Goal: Information Seeking & Learning: Learn about a topic

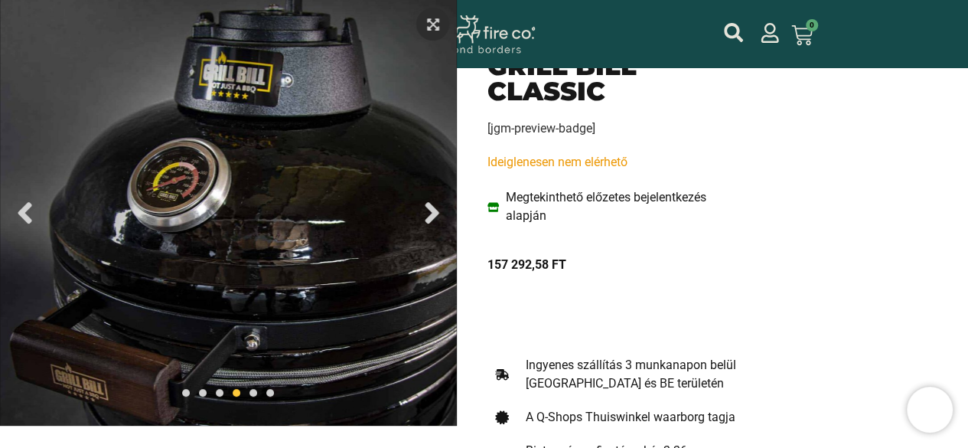
scroll to position [230, 0]
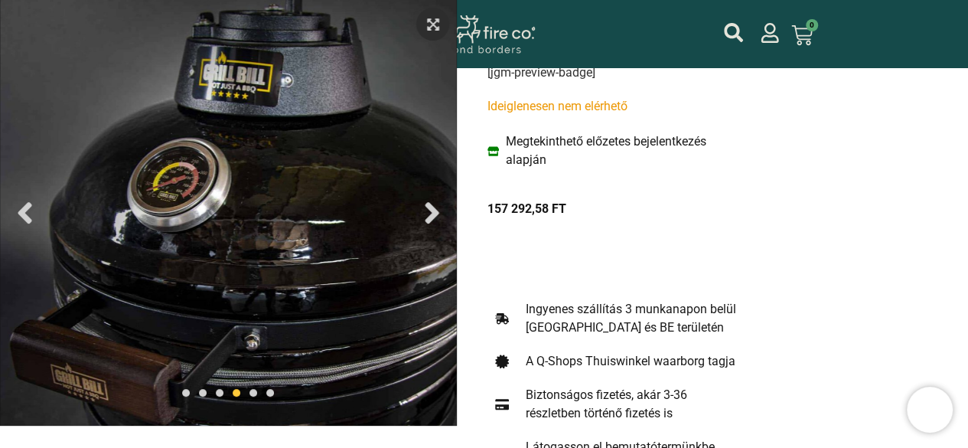
click at [435, 217] on icon "Next slide" at bounding box center [432, 212] width 14 height 21
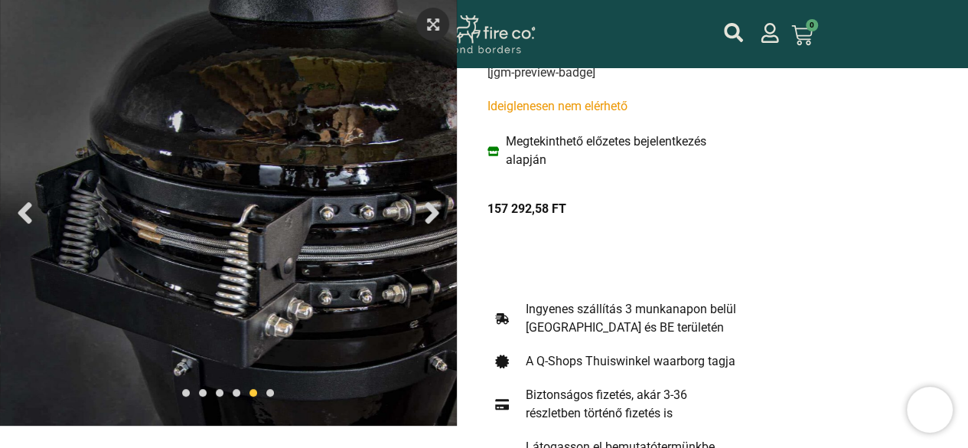
click at [435, 217] on icon "Next slide" at bounding box center [432, 212] width 14 height 21
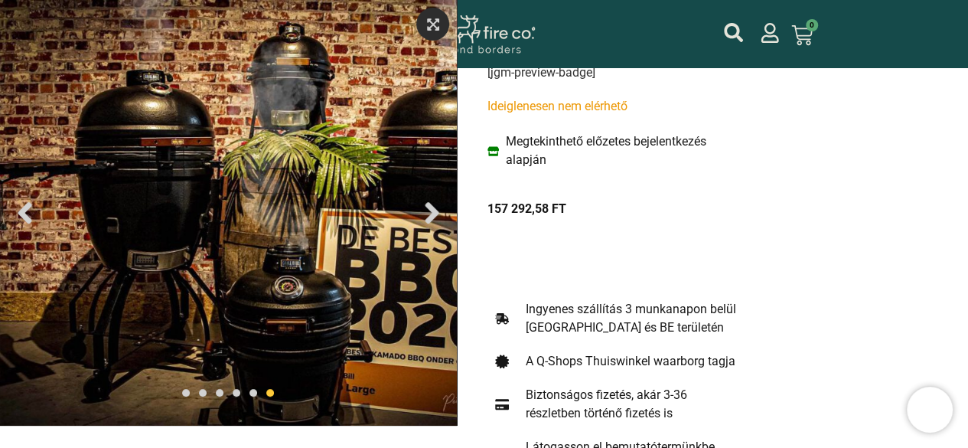
click at [435, 217] on icon "Next slide" at bounding box center [432, 212] width 14 height 21
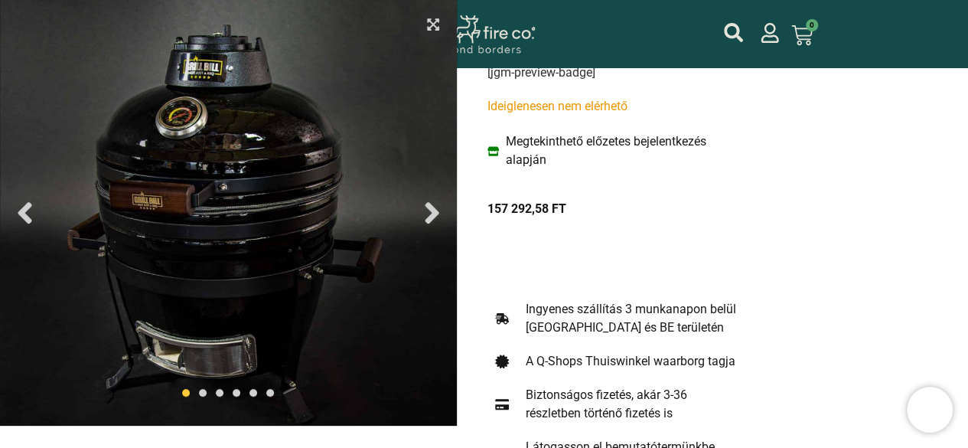
click at [435, 217] on icon "Next slide" at bounding box center [432, 212] width 14 height 21
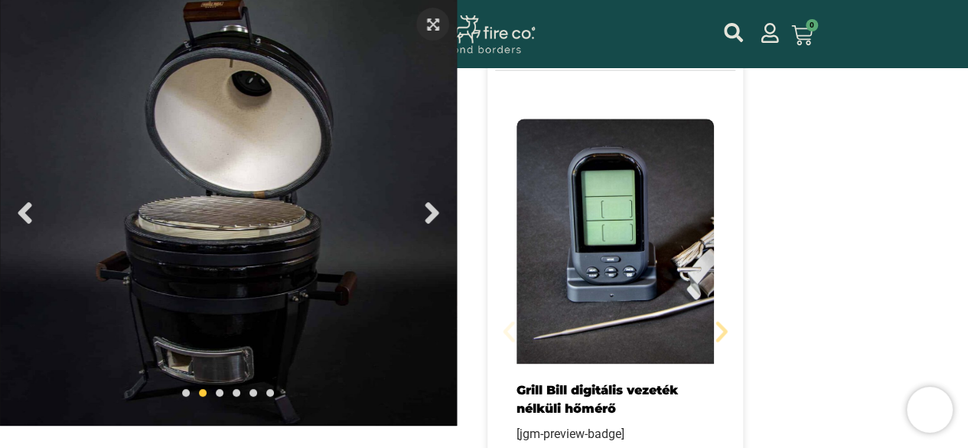
scroll to position [919, 0]
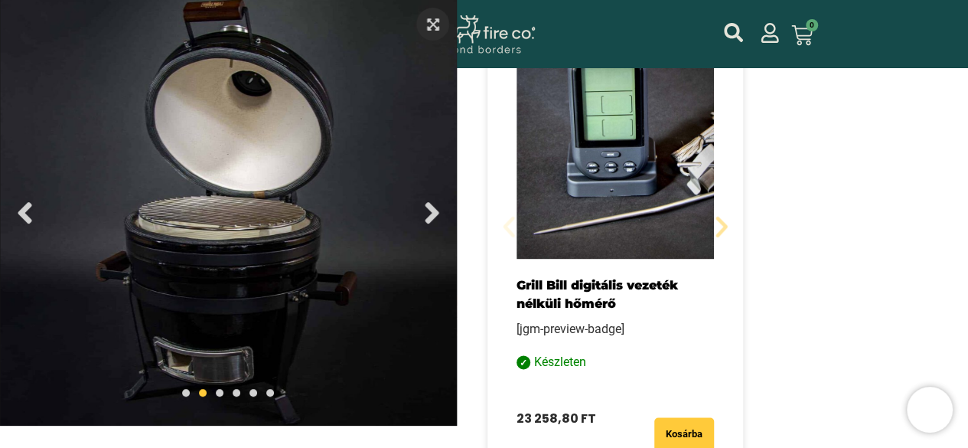
click at [422, 211] on icon "Next slide" at bounding box center [432, 212] width 34 height 34
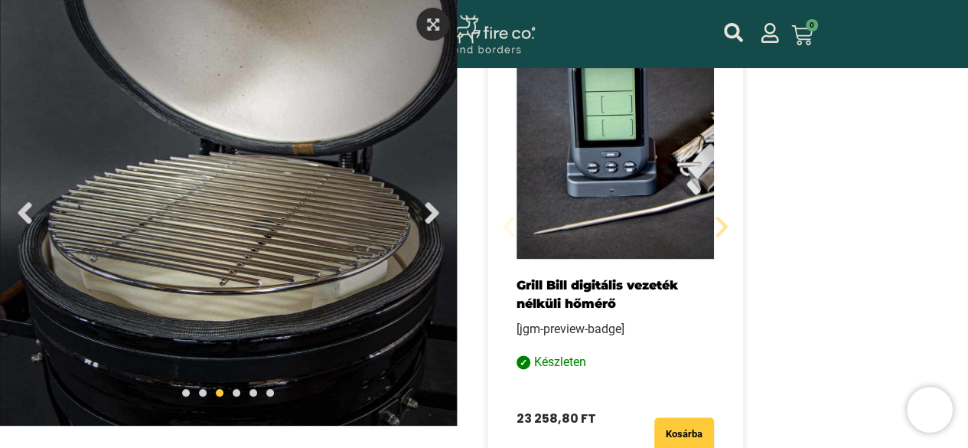
click at [428, 212] on icon "Next slide" at bounding box center [432, 212] width 34 height 34
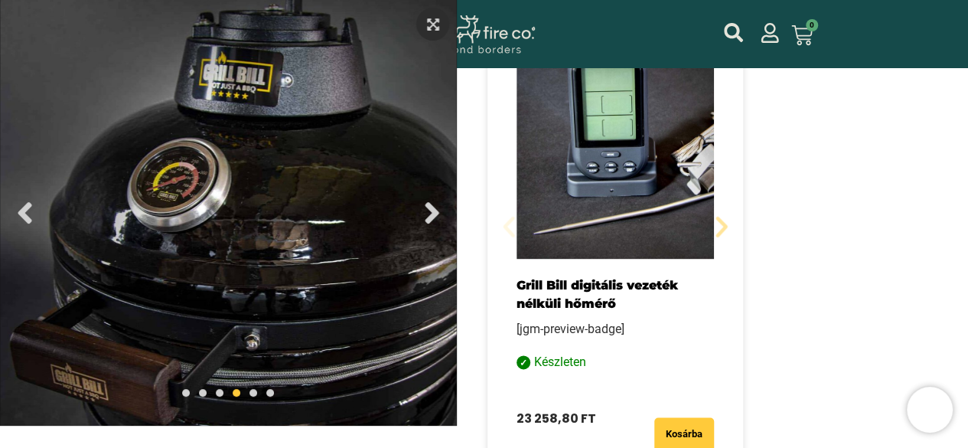
click at [431, 211] on icon "Next slide" at bounding box center [432, 212] width 14 height 21
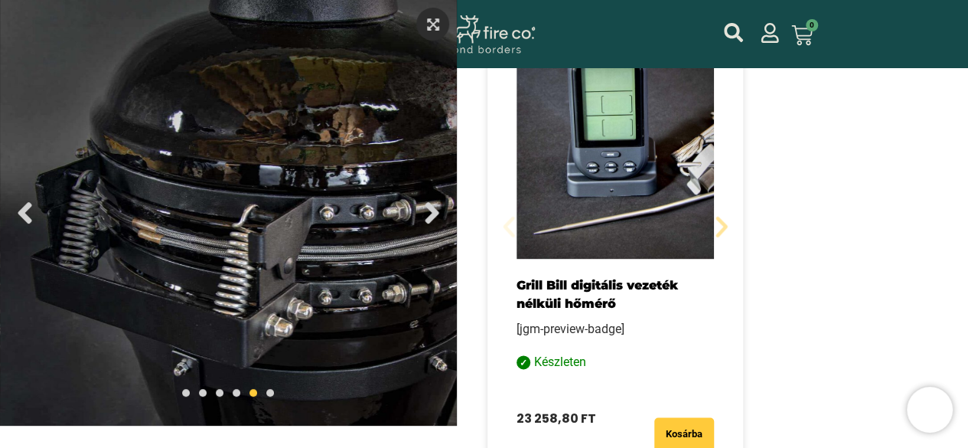
click at [431, 211] on icon "Next slide" at bounding box center [432, 212] width 14 height 21
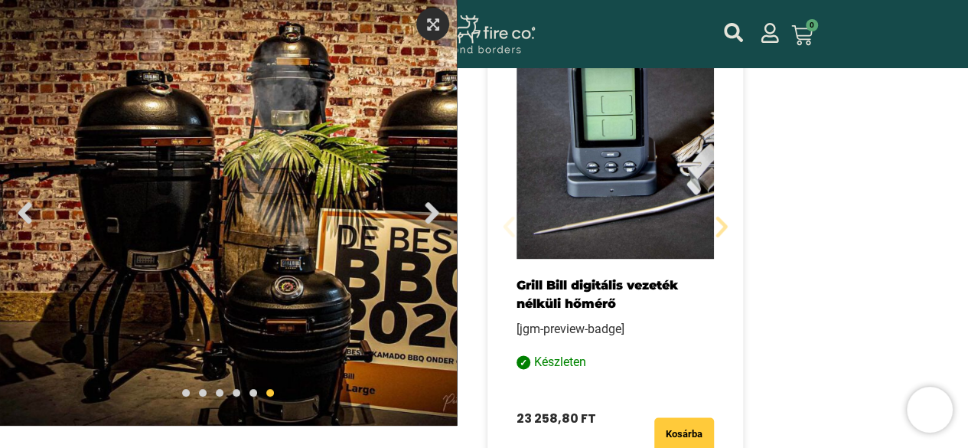
click at [431, 211] on icon "Next slide" at bounding box center [432, 212] width 14 height 21
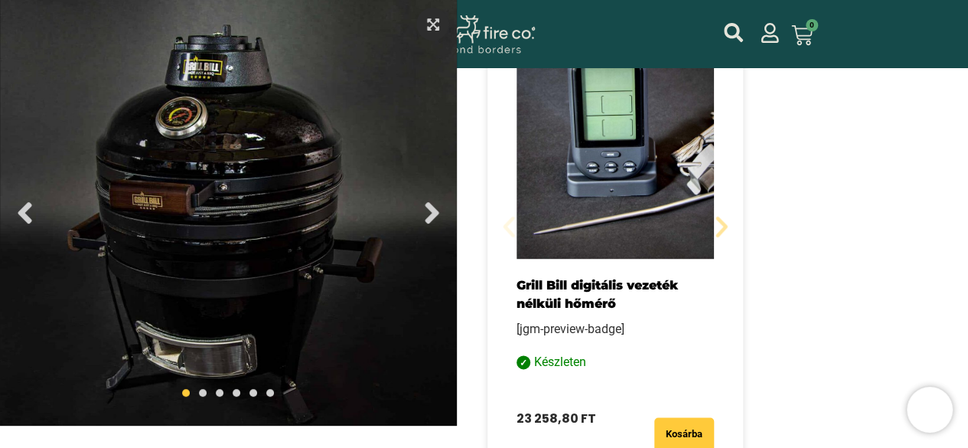
click at [431, 211] on icon "Next slide" at bounding box center [432, 212] width 14 height 21
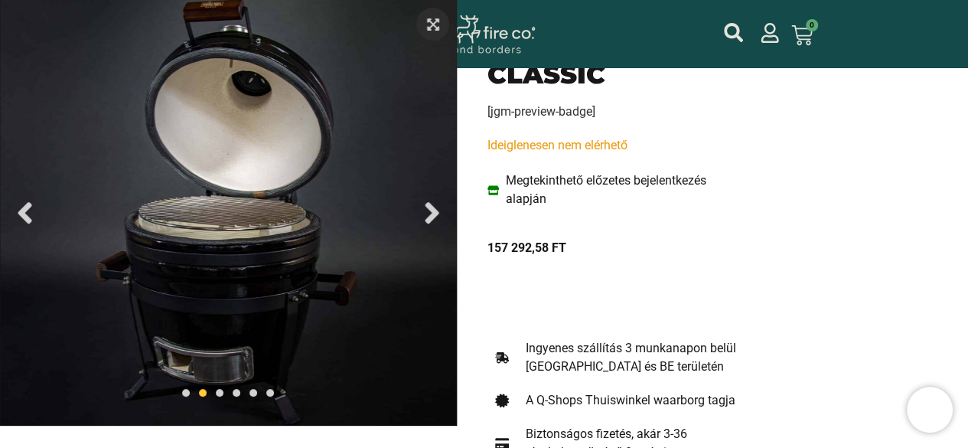
scroll to position [0, 0]
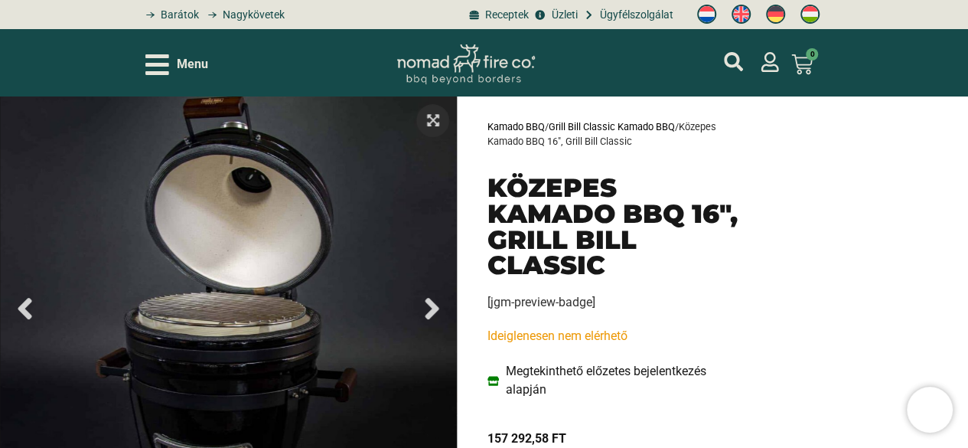
click at [158, 62] on icon "Open/Close Menu" at bounding box center [157, 64] width 24 height 21
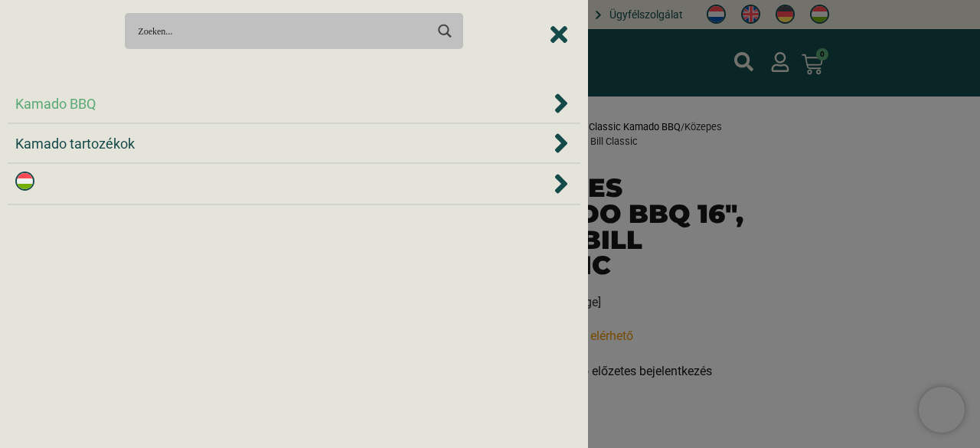
click at [63, 103] on span "Kamado BBQ" at bounding box center [55, 103] width 80 height 21
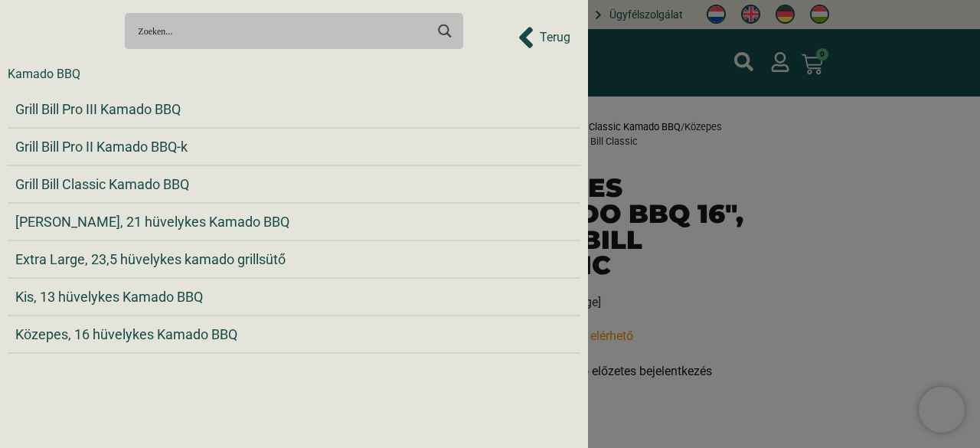
click at [717, 175] on div at bounding box center [490, 224] width 980 height 448
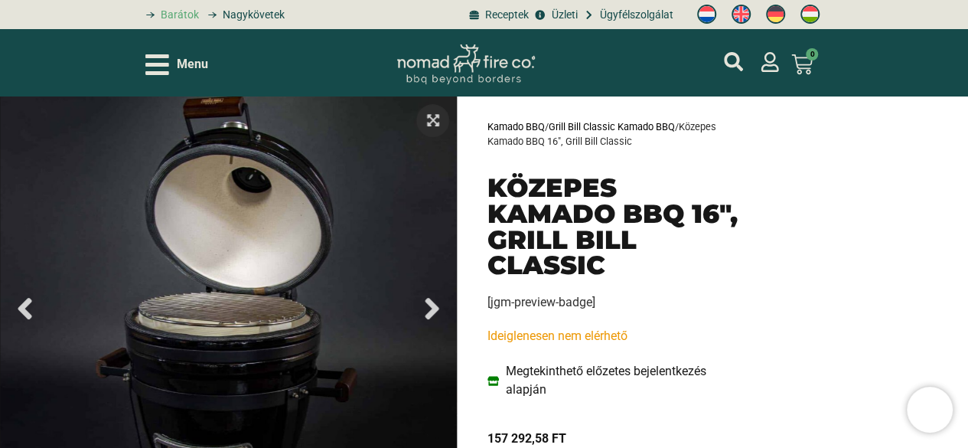
click at [182, 11] on span "Barátok" at bounding box center [178, 15] width 42 height 16
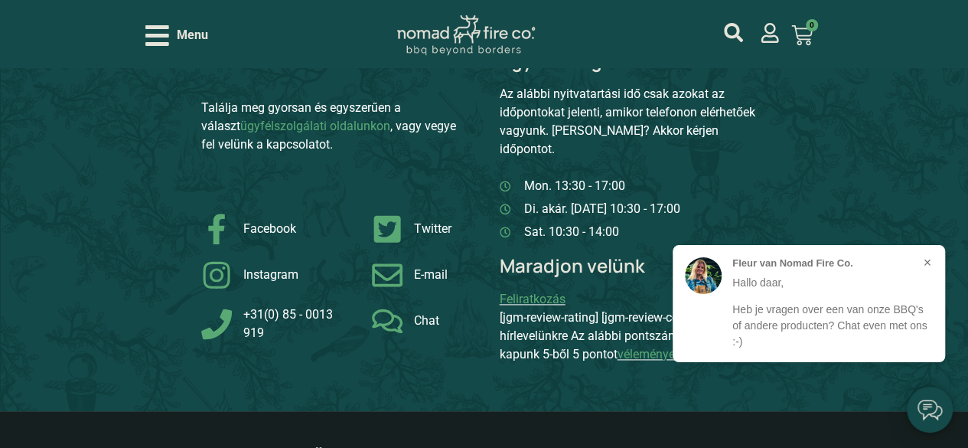
click at [741, 200] on li "Di. akár. [DATE] 10:30 - 17:00" at bounding box center [634, 210] width 268 height 21
click at [925, 262] on button "×" at bounding box center [928, 263] width 18 height 18
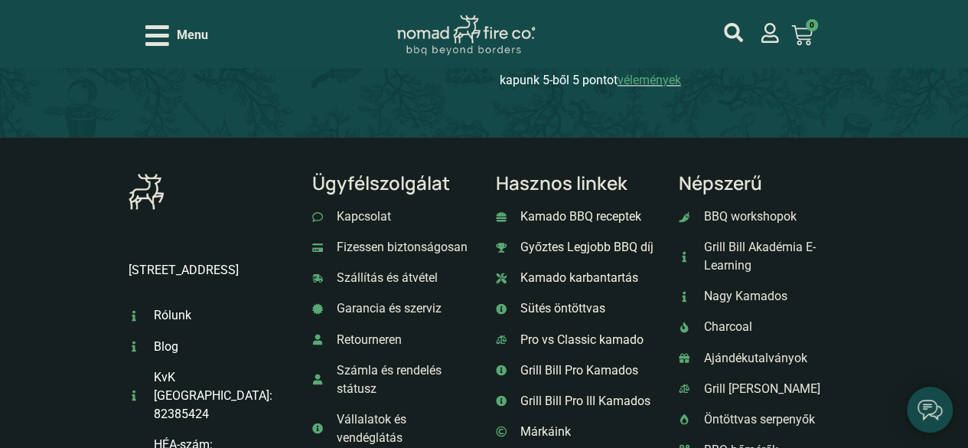
scroll to position [1148, 0]
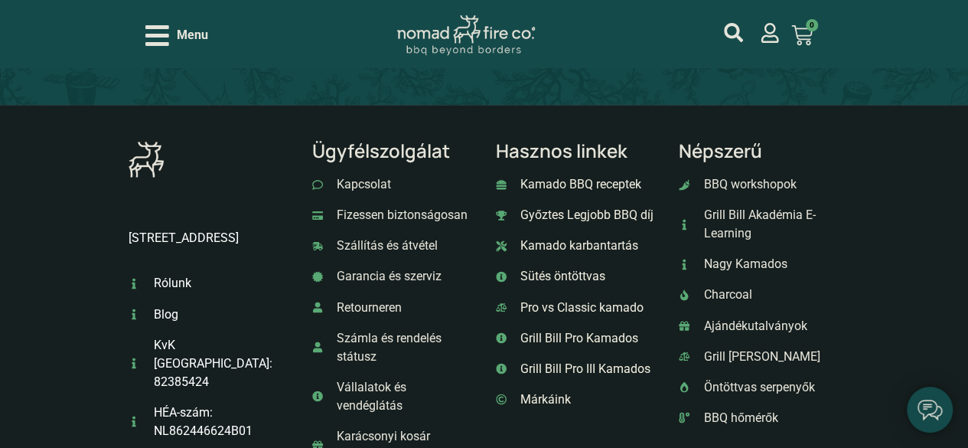
click at [178, 274] on span "Rólunk" at bounding box center [170, 283] width 41 height 18
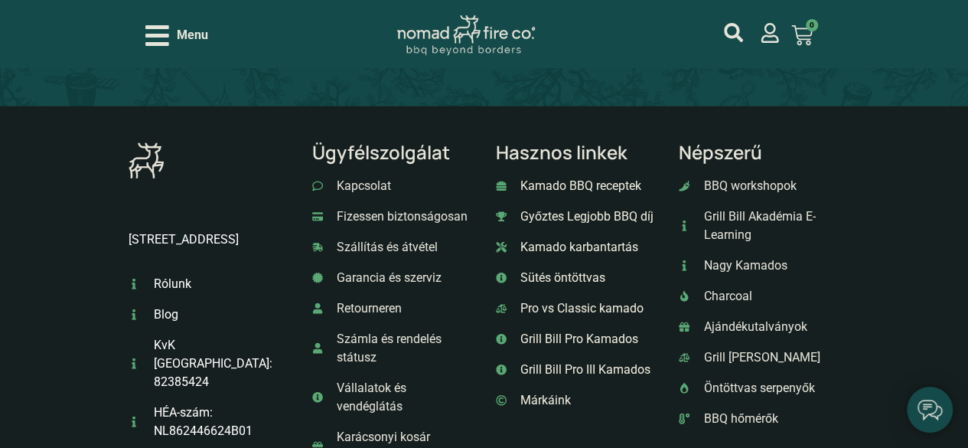
scroll to position [2143, 0]
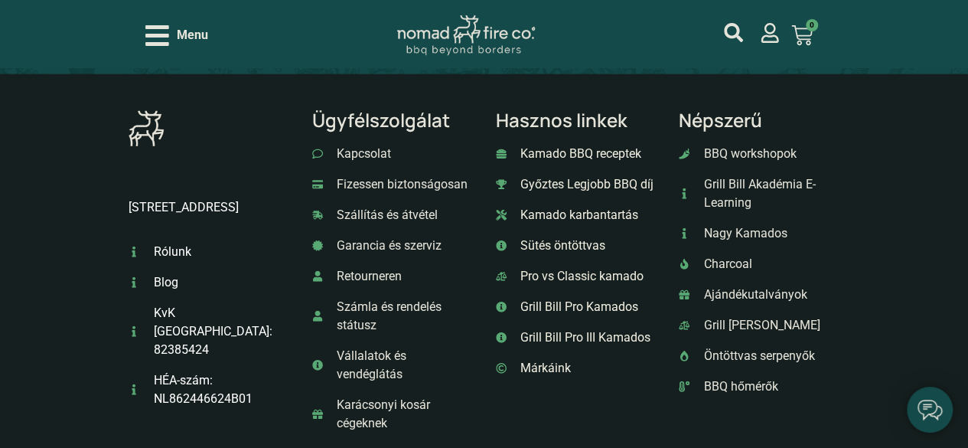
click at [160, 292] on span "Blog" at bounding box center [164, 282] width 28 height 18
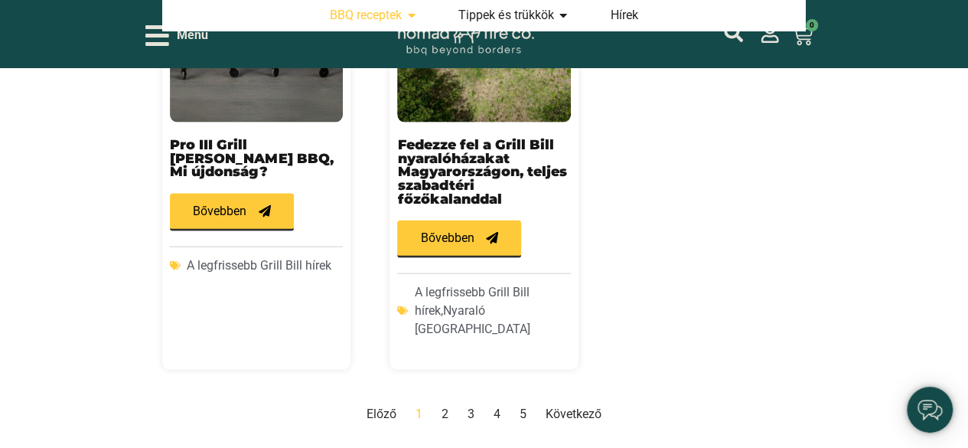
scroll to position [1608, 0]
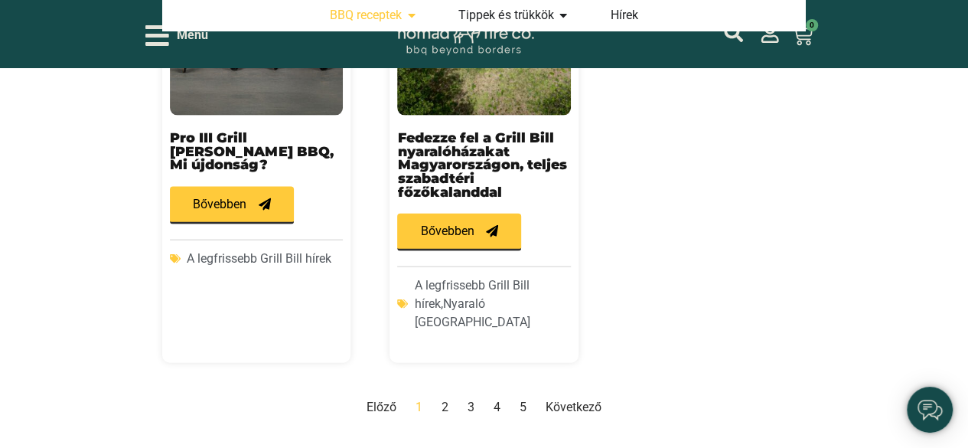
click at [565, 400] on link "Következő" at bounding box center [574, 407] width 56 height 15
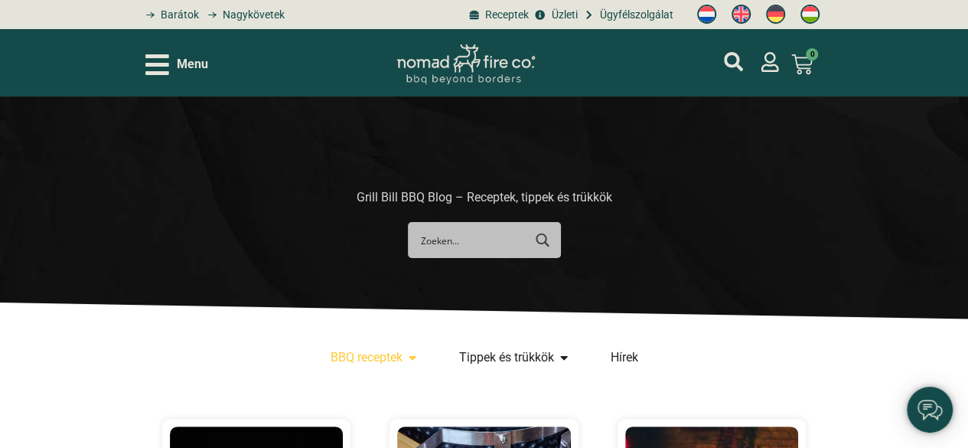
click at [152, 61] on icon "Open/Close Menu" at bounding box center [157, 64] width 24 height 27
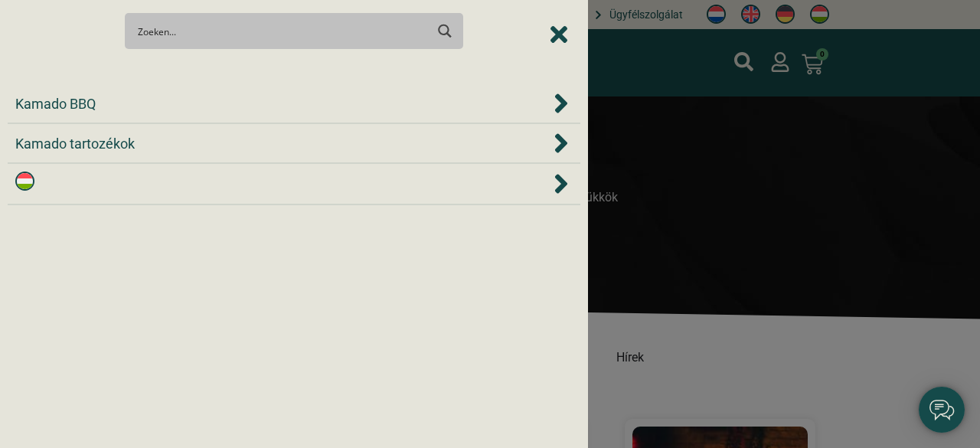
click at [558, 184] on icon at bounding box center [560, 183] width 15 height 31
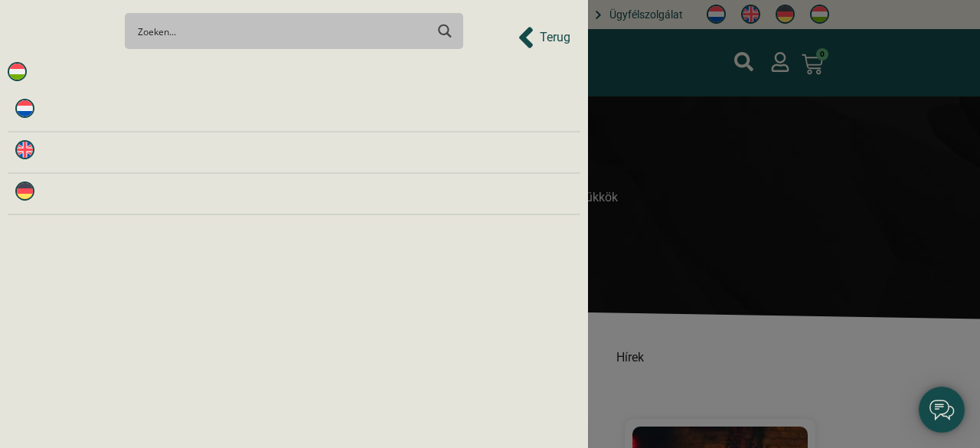
click at [15, 72] on img at bounding box center [17, 71] width 19 height 19
click at [524, 40] on icon "Back to Prev Items" at bounding box center [526, 37] width 14 height 21
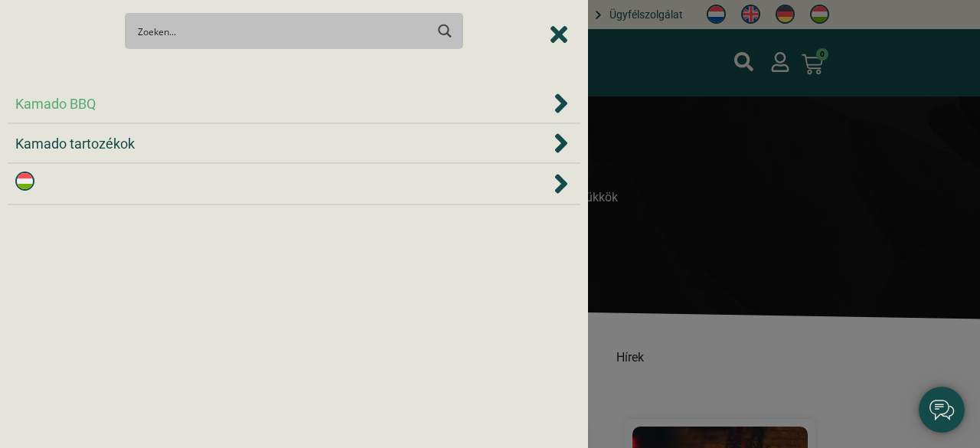
click at [38, 103] on span "Kamado BBQ" at bounding box center [55, 103] width 80 height 21
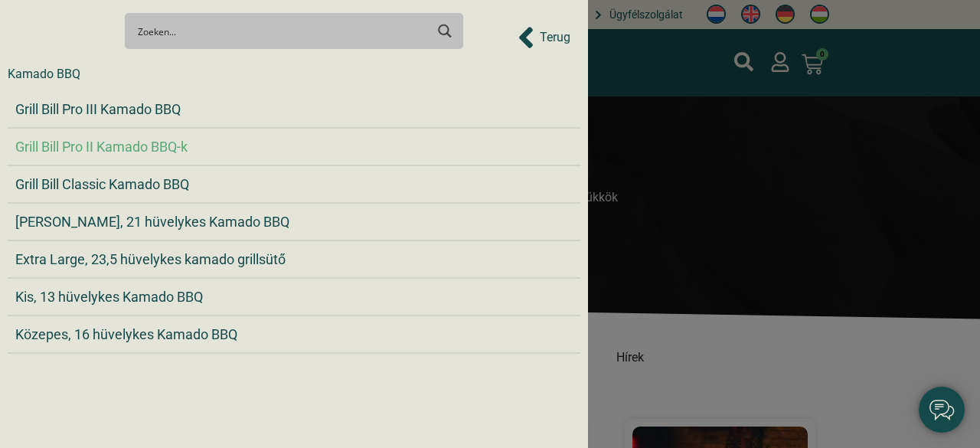
click at [139, 146] on span "Grill Bill Pro II Kamado BBQ-k" at bounding box center [101, 146] width 172 height 21
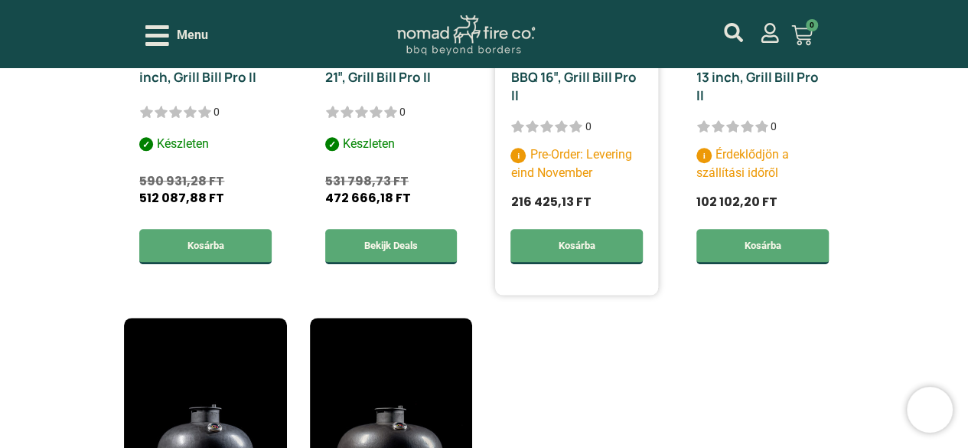
scroll to position [536, 0]
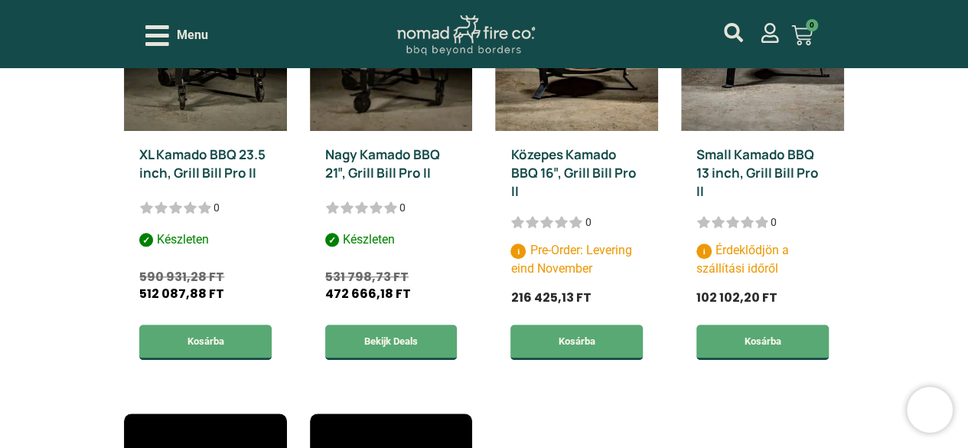
click at [164, 32] on icon "Open/Close Menu" at bounding box center [157, 35] width 24 height 27
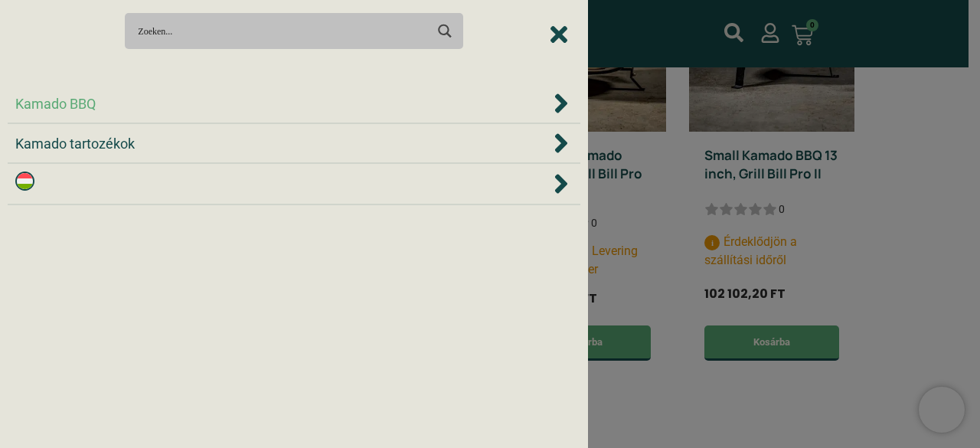
click at [88, 103] on span "Kamado BBQ" at bounding box center [55, 103] width 80 height 21
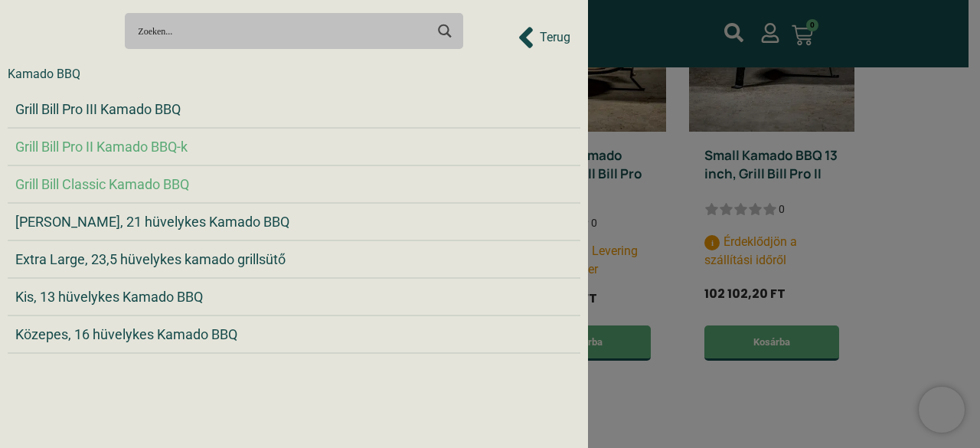
click at [98, 186] on span "Grill Bill Classic Kamado BBQ" at bounding box center [102, 184] width 174 height 21
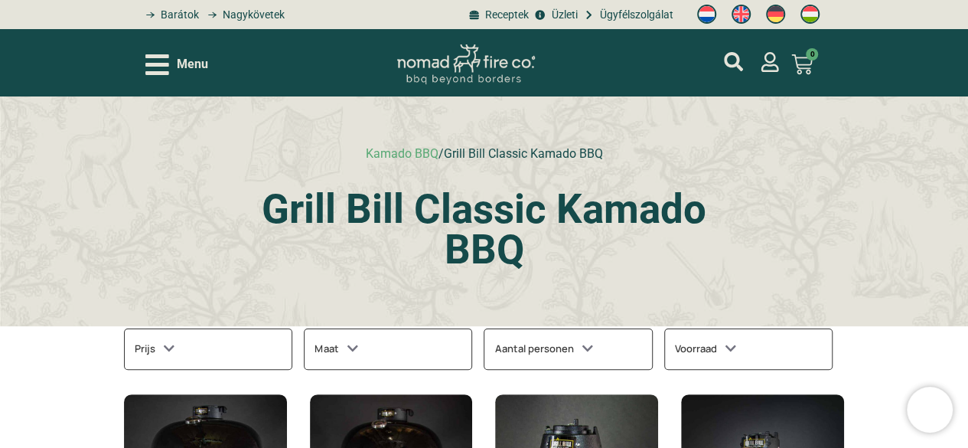
click at [165, 57] on icon "Open/Close Menu" at bounding box center [157, 64] width 24 height 27
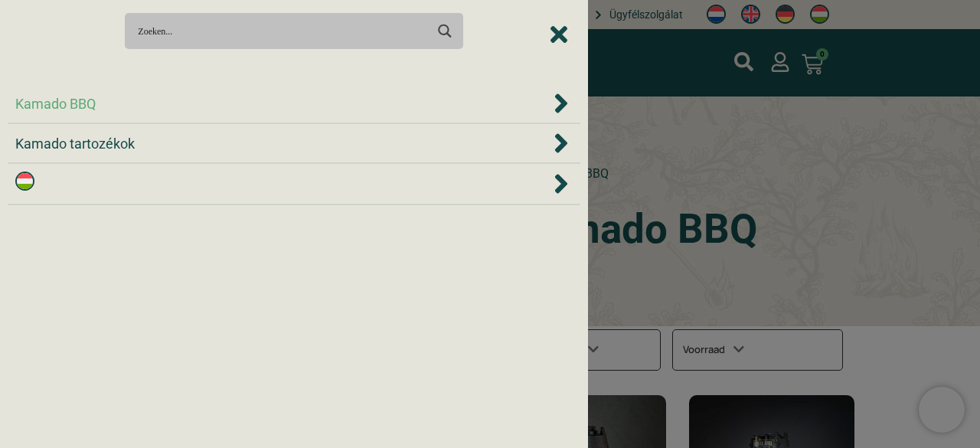
click at [73, 109] on span "Kamado BBQ" at bounding box center [55, 103] width 80 height 21
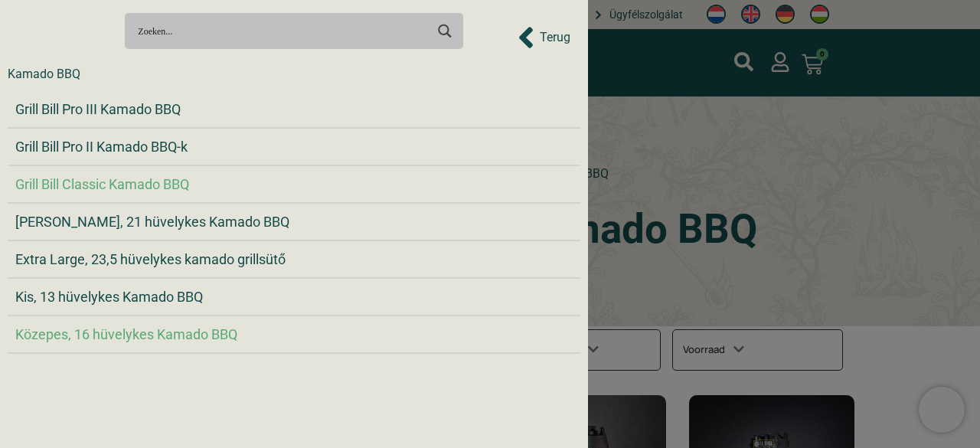
click at [103, 338] on span "Közepes, 16 hüvelykes Kamado BBQ" at bounding box center [126, 334] width 222 height 21
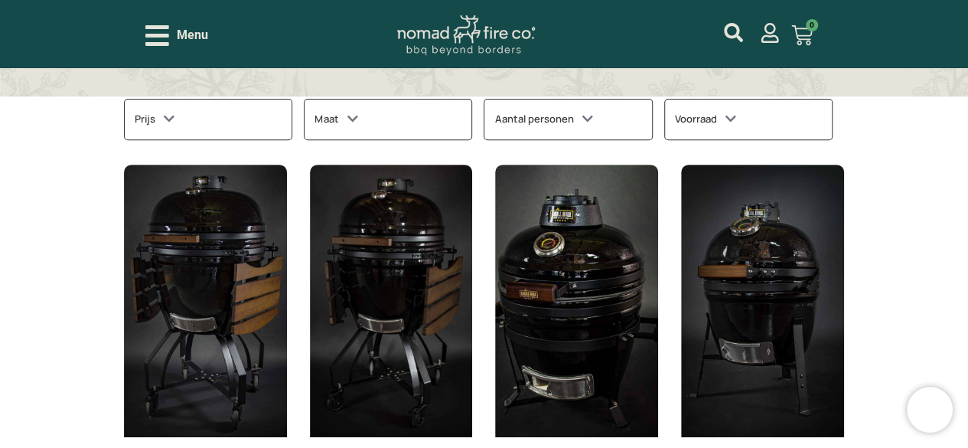
scroll to position [286, 0]
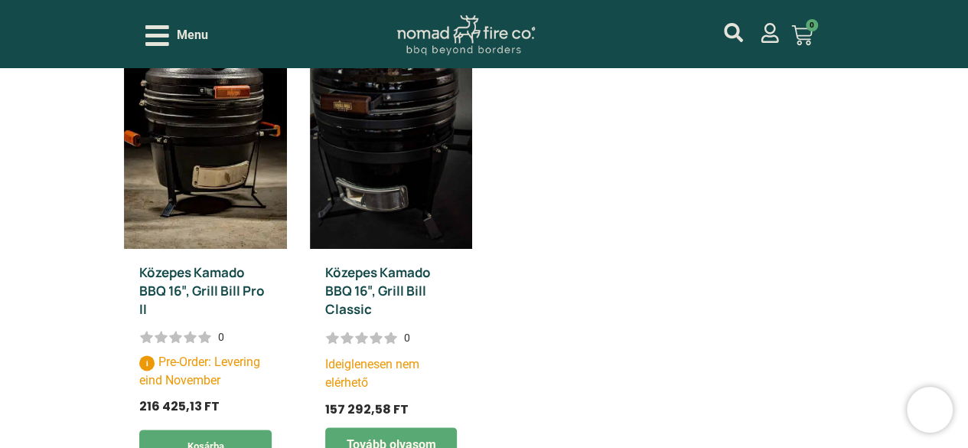
scroll to position [842, 0]
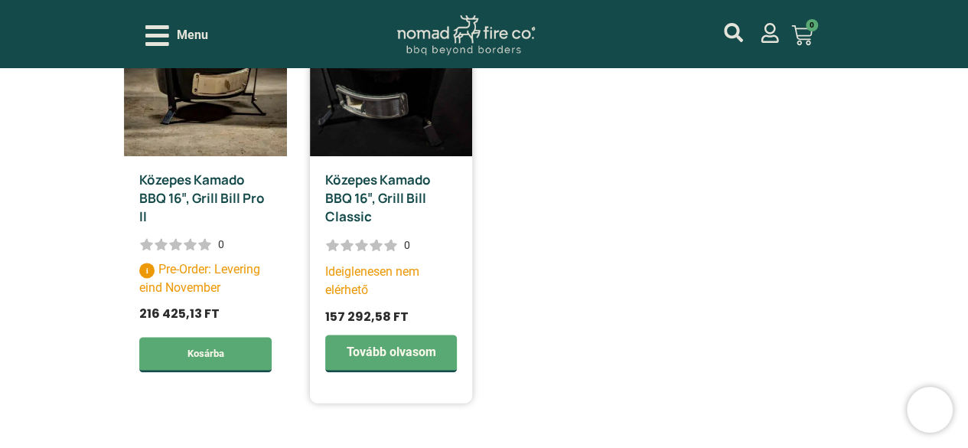
click at [393, 197] on link "Közepes Kamado BBQ 16″, Grill Bill Classic" at bounding box center [378, 198] width 106 height 54
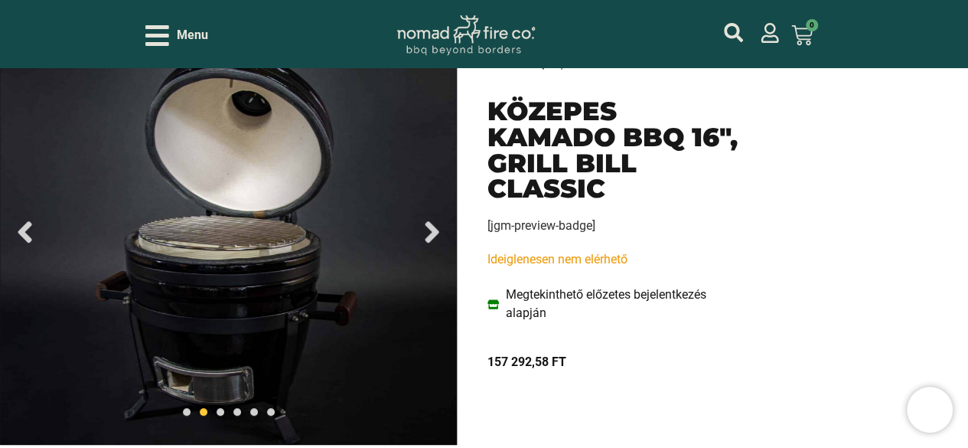
click at [432, 230] on icon "Next slide" at bounding box center [432, 231] width 14 height 21
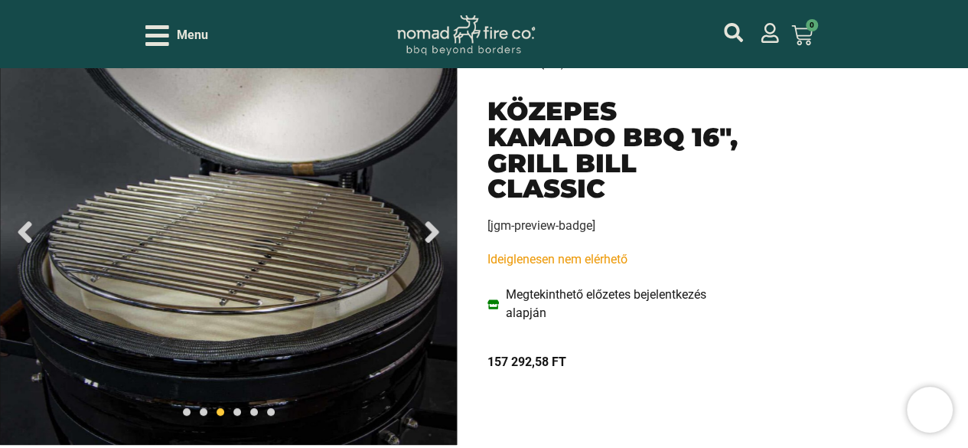
click at [432, 230] on icon "Next slide" at bounding box center [432, 231] width 14 height 21
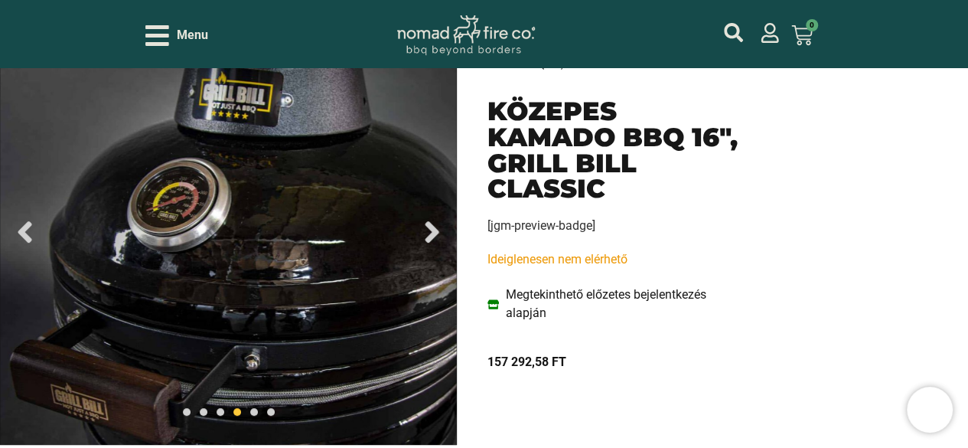
click at [432, 230] on icon "Next slide" at bounding box center [432, 231] width 14 height 21
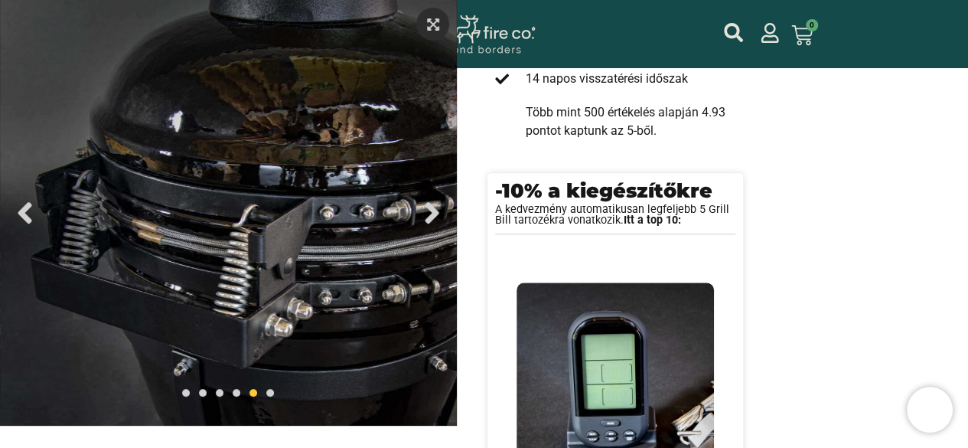
scroll to position [536, 0]
